Goal: Transaction & Acquisition: Book appointment/travel/reservation

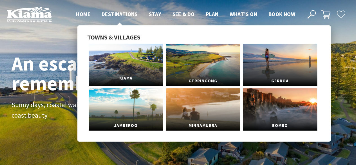
click at [128, 69] on link "Kiama" at bounding box center [126, 65] width 74 height 42
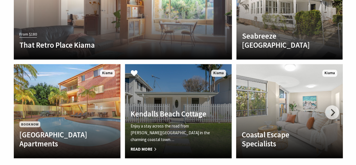
scroll to position [1353, 0]
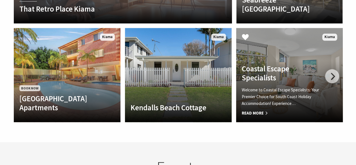
click at [258, 110] on span "Read More" at bounding box center [281, 113] width 79 height 7
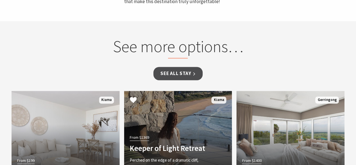
scroll to position [394, 0]
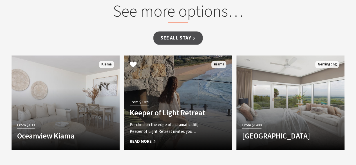
click at [142, 141] on span "Read More" at bounding box center [170, 141] width 81 height 7
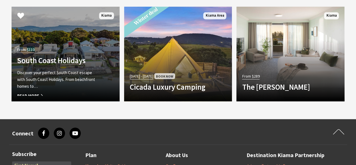
scroll to position [507, 0]
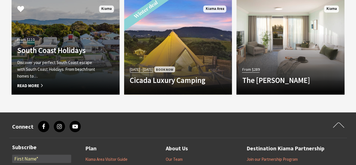
click at [34, 48] on h4 "South Coast Holidays" at bounding box center [57, 49] width 81 height 9
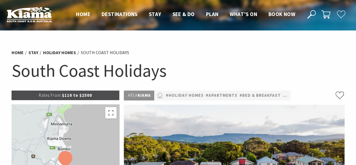
click at [57, 95] on span "Rates From:" at bounding box center [50, 94] width 23 height 5
click at [252, 95] on link "#Bed & Breakfast" at bounding box center [260, 95] width 41 height 7
